Goal: Transaction & Acquisition: Purchase product/service

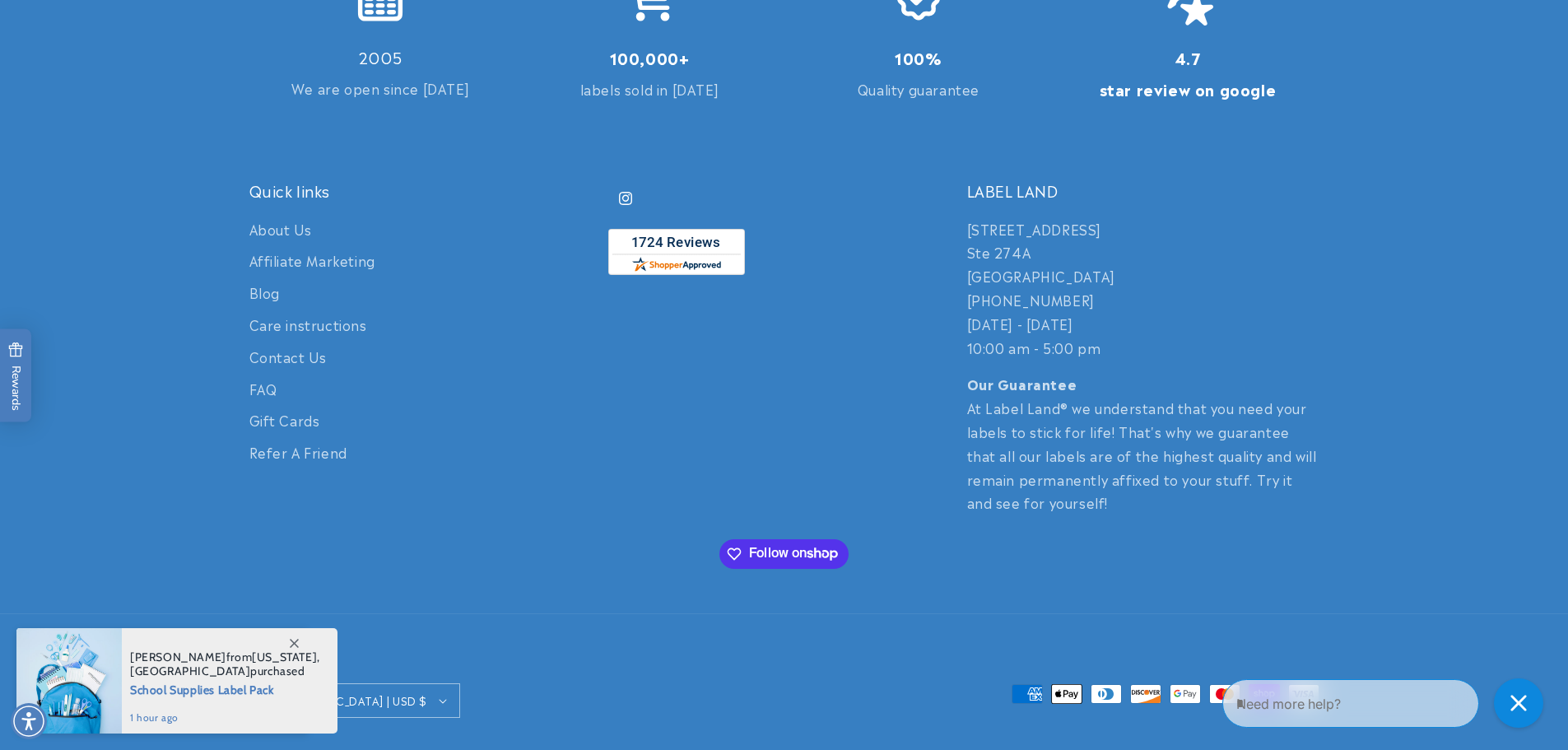
scroll to position [3776, 0]
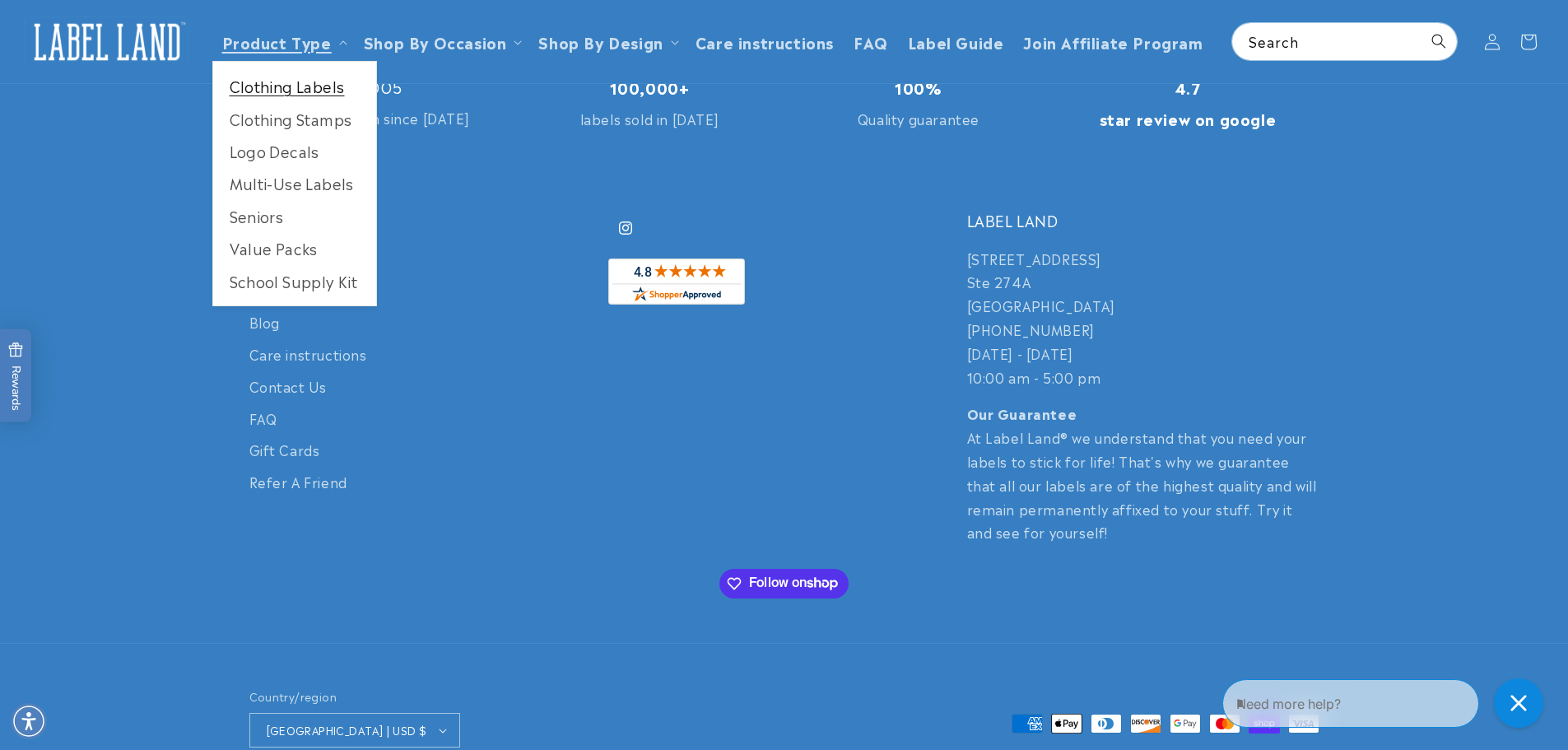
click at [288, 87] on link "Clothing Labels" at bounding box center [295, 87] width 163 height 32
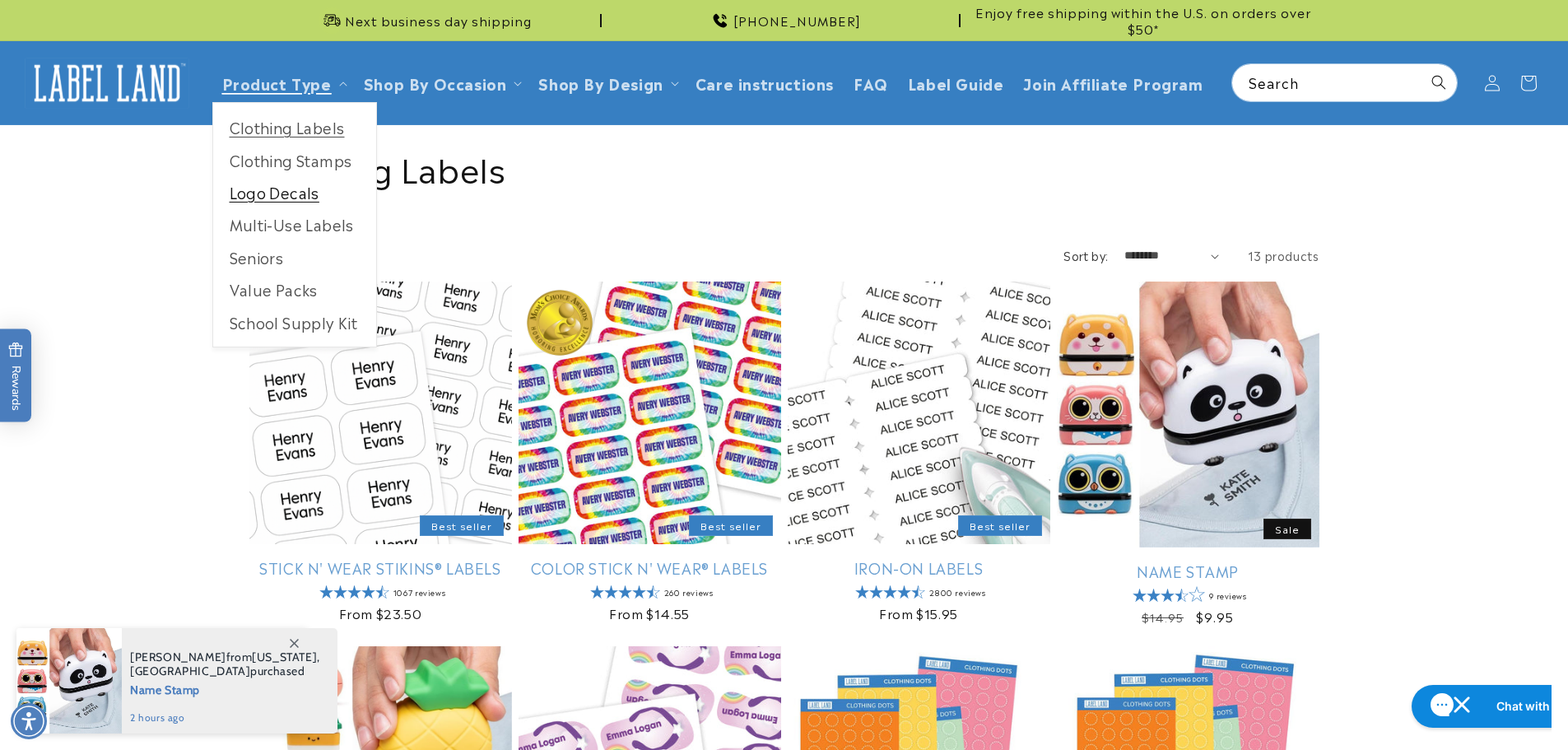
click at [320, 194] on link "Logo Decals" at bounding box center [295, 192] width 163 height 32
